Goal: Task Accomplishment & Management: Use online tool/utility

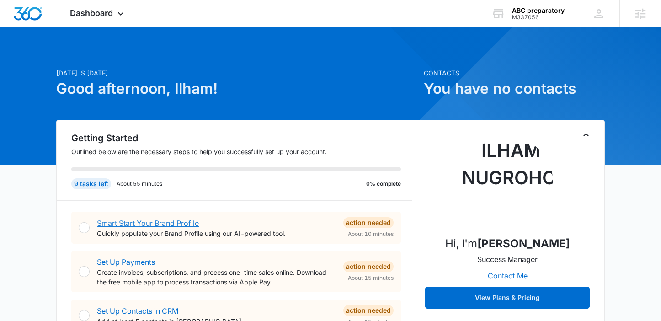
click at [142, 224] on link "Smart Start Your Brand Profile" at bounding box center [148, 223] width 102 height 9
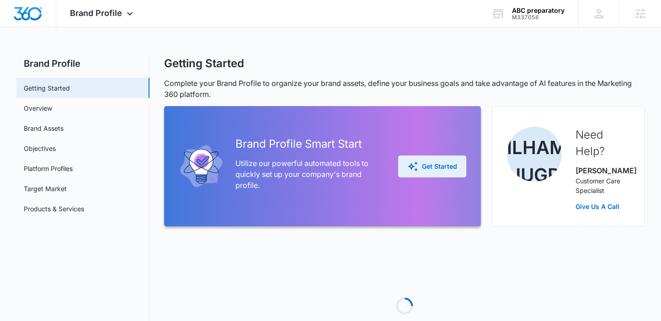
click at [443, 170] on div "Get Started" at bounding box center [432, 166] width 50 height 11
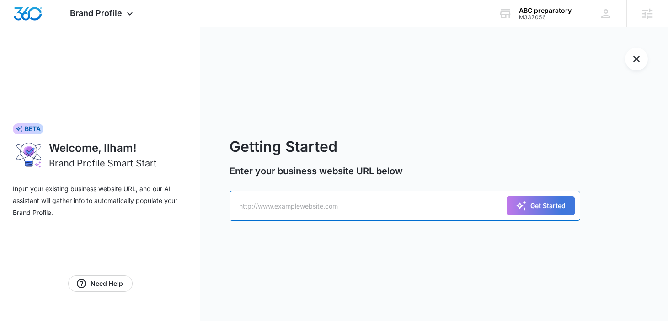
click at [298, 207] on input "text" at bounding box center [404, 206] width 351 height 30
paste input "[URL][DOMAIN_NAME]"
type input "[URL][DOMAIN_NAME]"
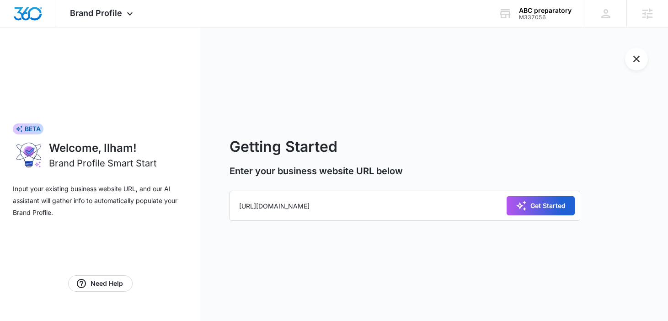
click at [534, 205] on div "Get Started" at bounding box center [541, 205] width 50 height 11
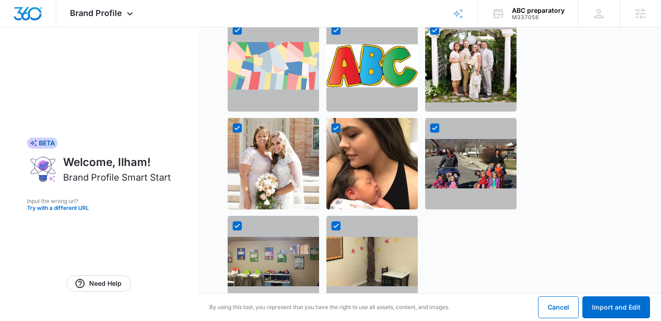
scroll to position [925, 0]
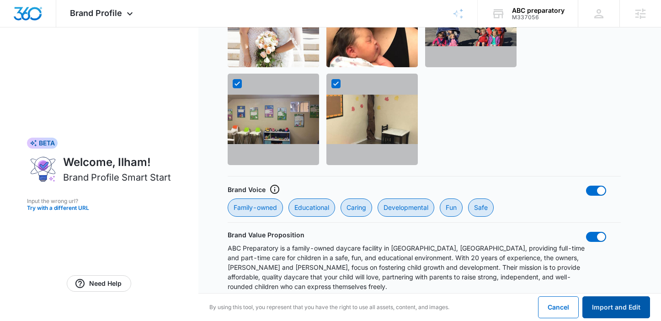
click at [618, 303] on button "Import and Edit" at bounding box center [616, 307] width 68 height 22
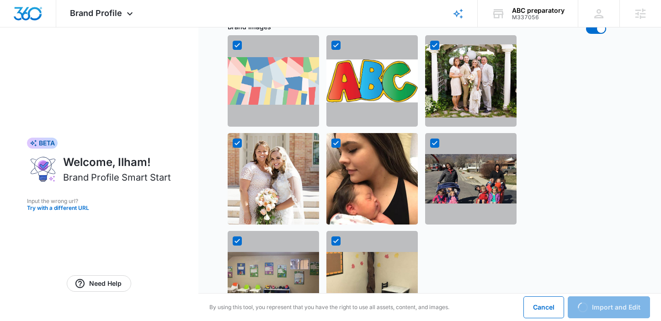
scroll to position [730, 0]
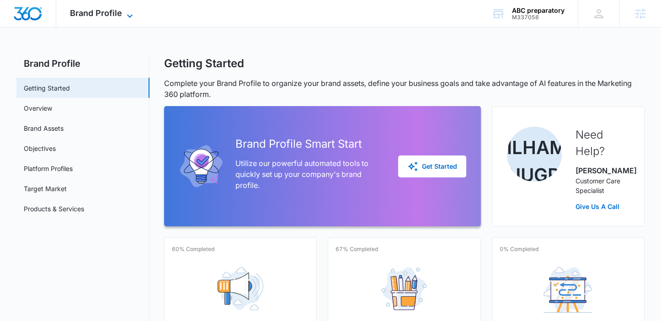
click at [116, 10] on span "Brand Profile" at bounding box center [96, 13] width 52 height 10
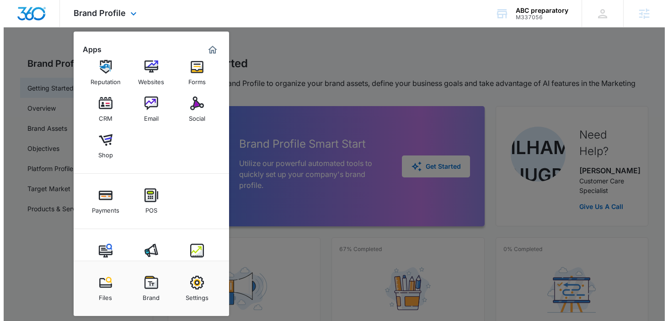
scroll to position [36, 0]
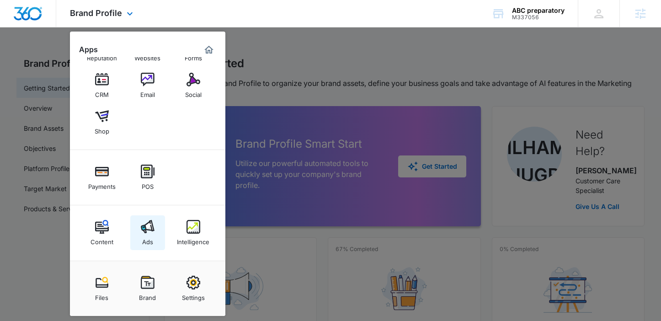
click at [145, 229] on img at bounding box center [148, 227] width 14 height 14
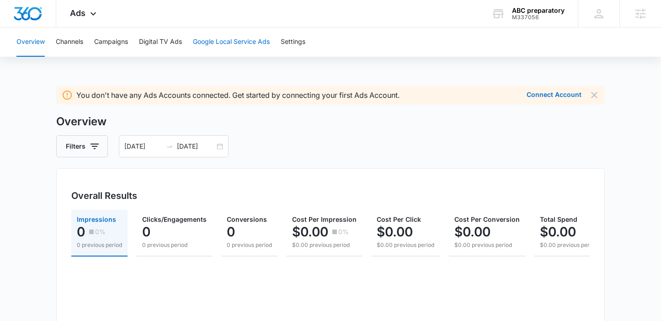
click at [204, 38] on button "Google Local Service Ads" at bounding box center [231, 41] width 77 height 29
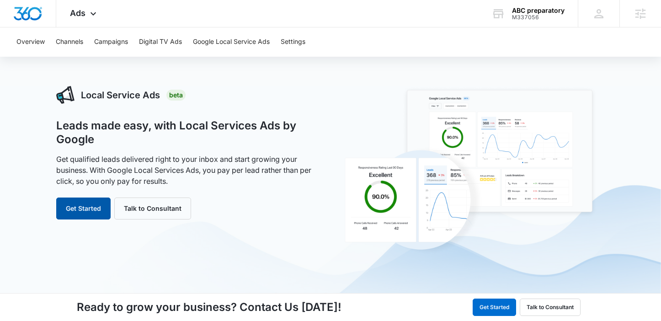
click at [86, 207] on button "Get Started" at bounding box center [83, 208] width 54 height 22
